Goal: Task Accomplishment & Management: Use online tool/utility

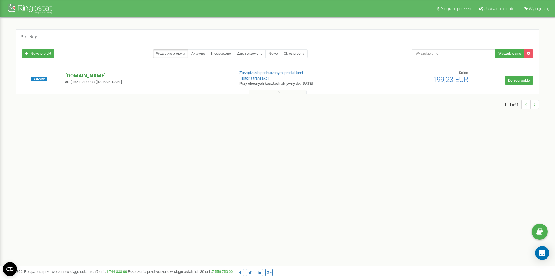
click at [93, 75] on p "[DOMAIN_NAME]" at bounding box center [147, 76] width 165 height 8
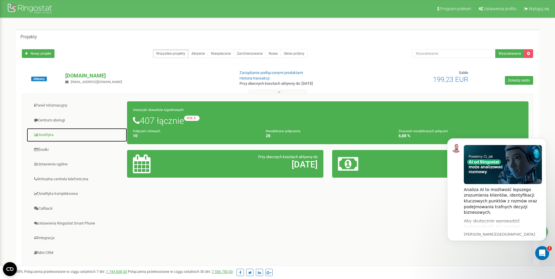
click at [43, 136] on link "Analityka" at bounding box center [77, 135] width 101 height 14
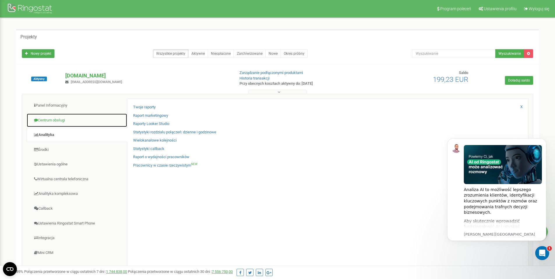
click at [74, 124] on link "Centrum obsługi" at bounding box center [77, 120] width 101 height 14
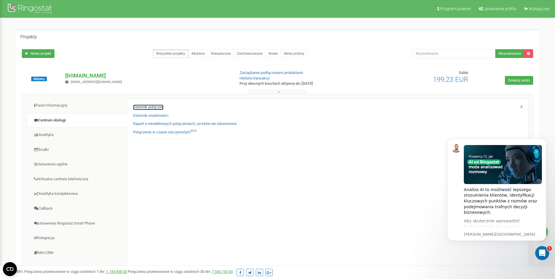
click at [158, 108] on link "Dziennik połączeń" at bounding box center [148, 108] width 30 height 6
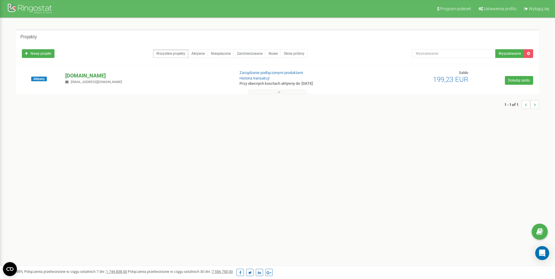
click at [81, 78] on p "[DOMAIN_NAME]" at bounding box center [147, 76] width 165 height 8
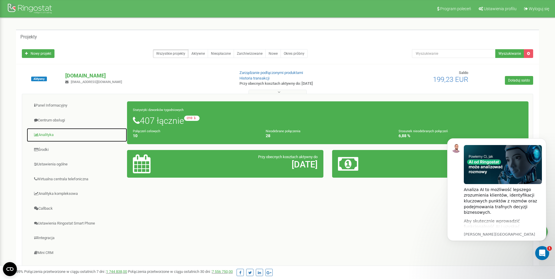
click at [64, 132] on link "Analityka" at bounding box center [77, 135] width 101 height 14
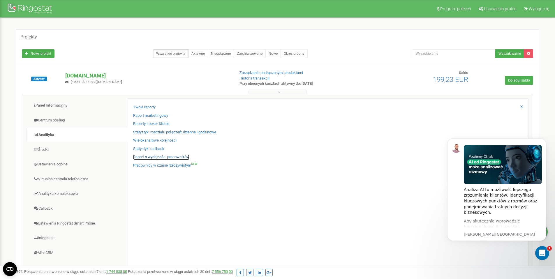
click at [169, 158] on link "Raport o wydajności pracowników" at bounding box center [161, 157] width 56 height 6
click at [171, 158] on link "Raport o wydajności pracowników" at bounding box center [161, 157] width 56 height 6
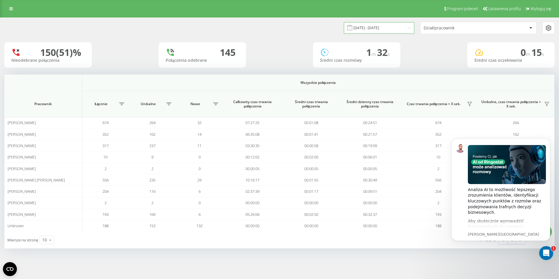
click at [372, 30] on input "20.07.2025 - 20.08.2025" at bounding box center [379, 27] width 71 height 11
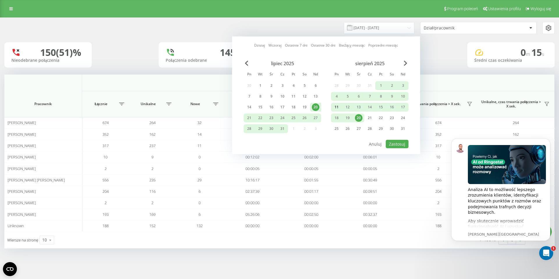
click at [336, 108] on div "11" at bounding box center [337, 107] width 8 height 8
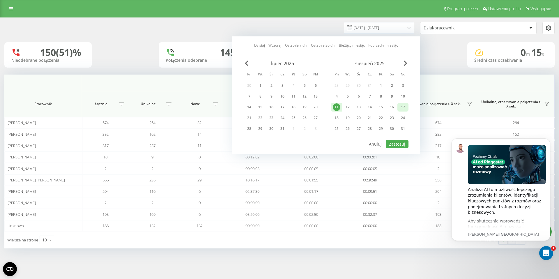
click at [400, 109] on div "17" at bounding box center [403, 107] width 8 height 8
click at [398, 144] on button "Zastosuj" at bounding box center [397, 144] width 23 height 8
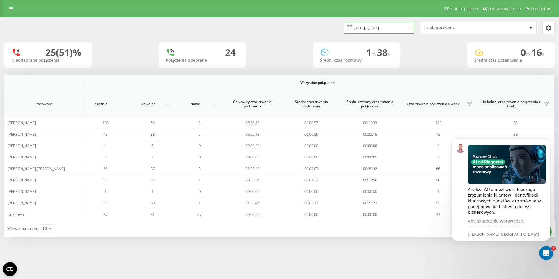
click at [386, 27] on input "11.08.2025 - 17.08.2025" at bounding box center [379, 27] width 71 height 11
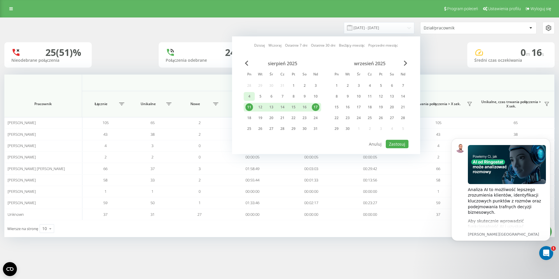
click at [251, 94] on div "4" at bounding box center [250, 97] width 8 height 8
click at [314, 96] on div "10" at bounding box center [316, 97] width 8 height 8
click at [394, 148] on button "Zastosuj" at bounding box center [397, 144] width 23 height 8
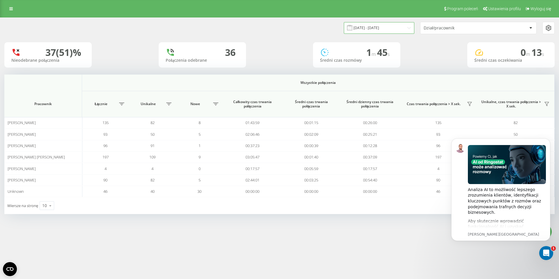
click at [374, 30] on input "04.08.2025 - 10.08.2025" at bounding box center [379, 27] width 71 height 11
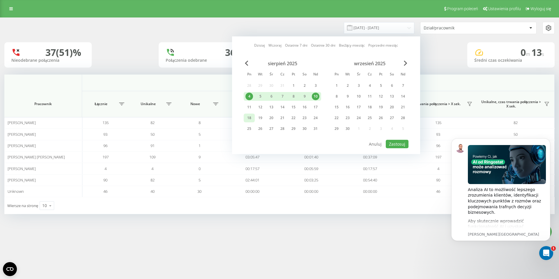
click at [252, 115] on div "18" at bounding box center [250, 118] width 8 height 8
click at [309, 120] on div "23" at bounding box center [304, 118] width 11 height 9
click at [315, 120] on div "24" at bounding box center [316, 118] width 8 height 8
click at [252, 117] on div "18" at bounding box center [250, 118] width 8 height 8
click at [393, 142] on button "Zastosuj" at bounding box center [397, 144] width 23 height 8
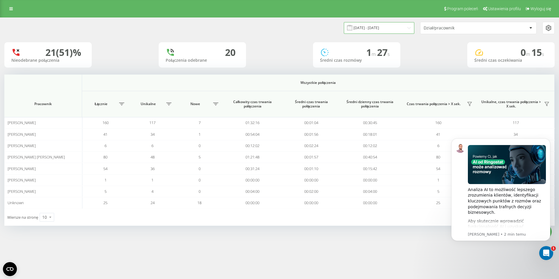
click at [391, 24] on input "18.08.2025 - 24.08.2025" at bounding box center [379, 27] width 71 height 11
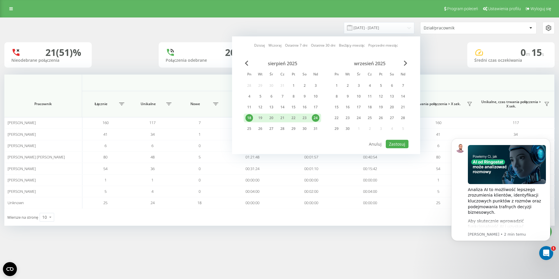
click at [248, 118] on div "18" at bounding box center [250, 118] width 8 height 8
click at [274, 117] on div "20" at bounding box center [272, 118] width 8 height 8
click at [392, 143] on button "Zastosuj" at bounding box center [397, 144] width 23 height 8
type input "18.08.2025 - 20.08.2025"
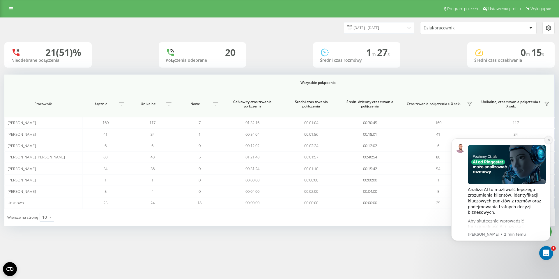
click at [548, 142] on button "Dismiss notification" at bounding box center [549, 140] width 8 height 8
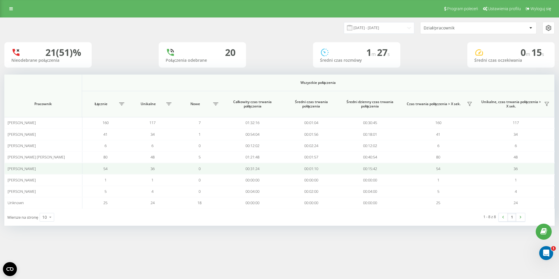
click at [209, 171] on td "0" at bounding box center [199, 168] width 47 height 11
